Goal: Transaction & Acquisition: Purchase product/service

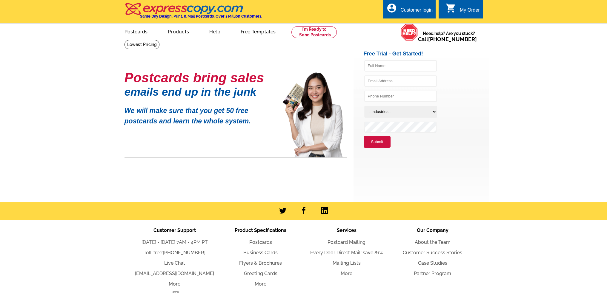
type input "[PERSON_NAME][EMAIL_ADDRESS][DOMAIN_NAME]"
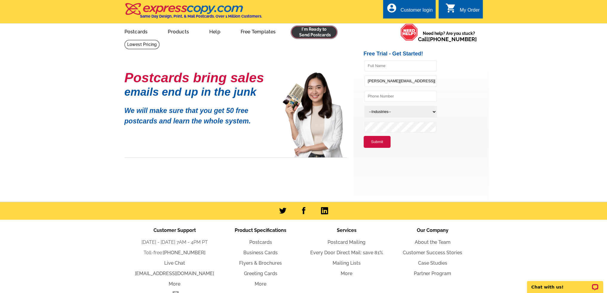
click at [301, 34] on link at bounding box center [314, 32] width 46 height 12
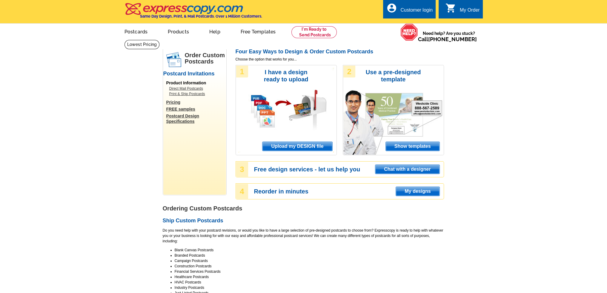
click at [175, 119] on link "Postcard Design Specifications" at bounding box center [196, 118] width 60 height 11
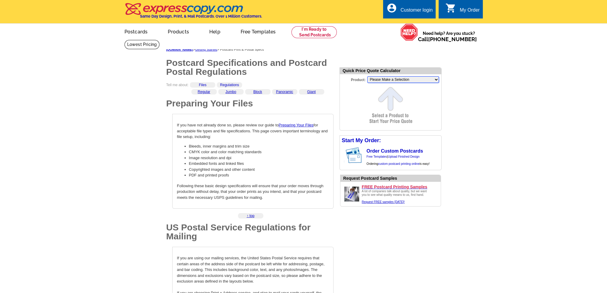
click at [383, 79] on select "Please Make a Selection Jumbo Postcard (5.5" x 8.5") Regular Postcard (4.25" x …" at bounding box center [403, 79] width 72 height 7
